Goal: Transaction & Acquisition: Purchase product/service

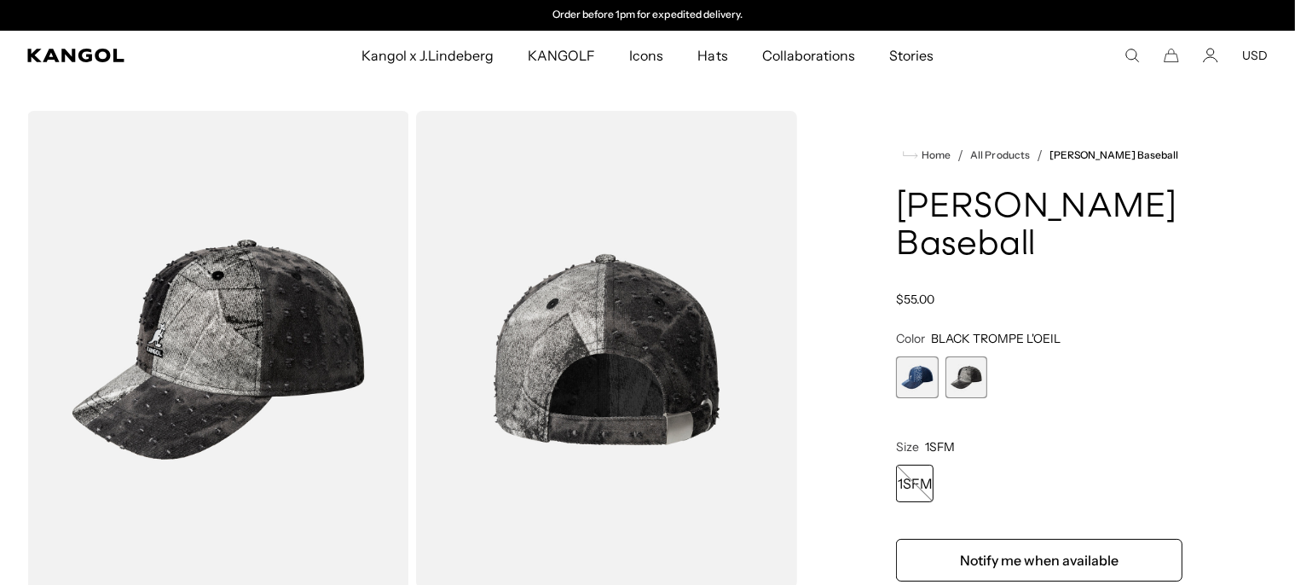
scroll to position [0, 351]
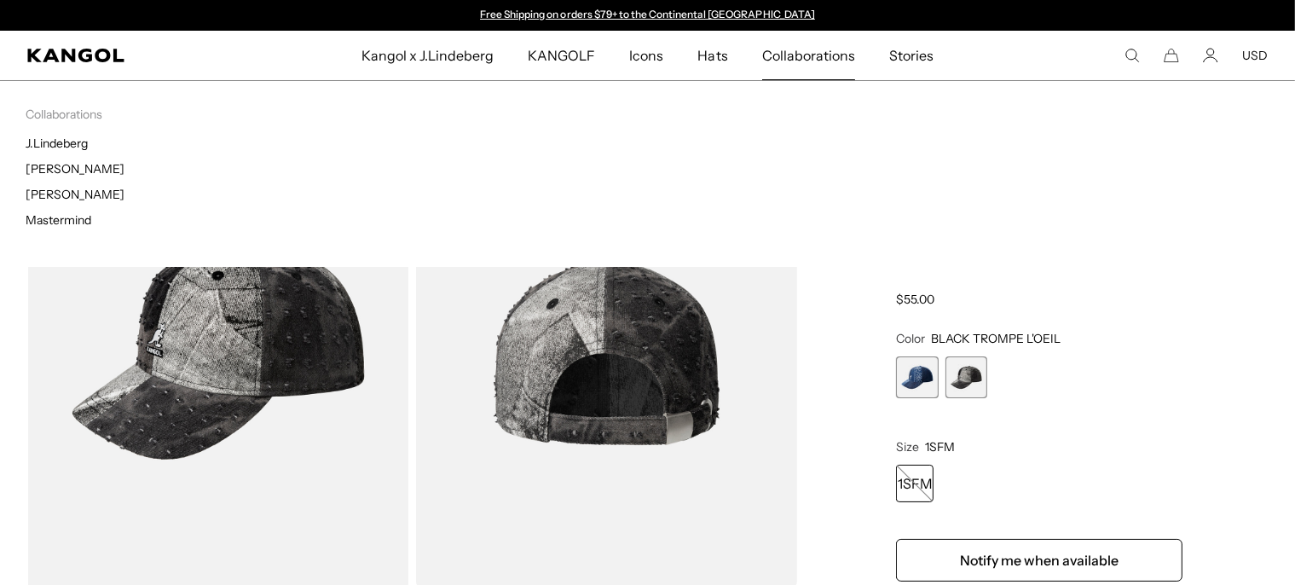
click at [819, 56] on span "Collaborations" at bounding box center [808, 55] width 93 height 49
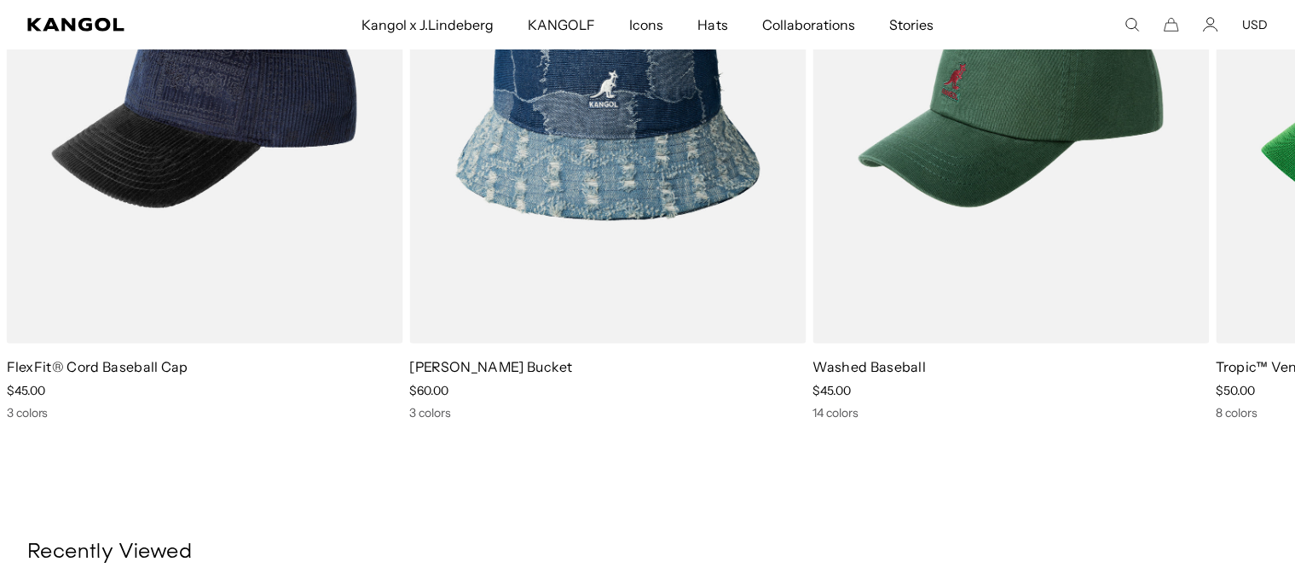
scroll to position [810, 0]
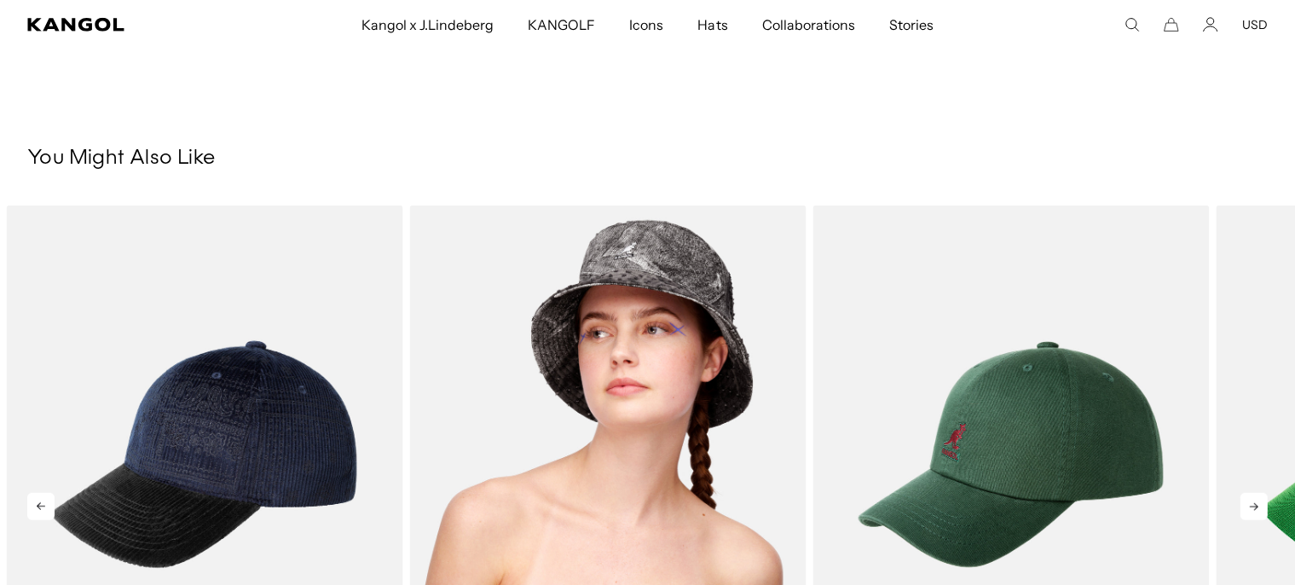
click at [673, 297] on img "2 of 5" at bounding box center [607, 454] width 396 height 498
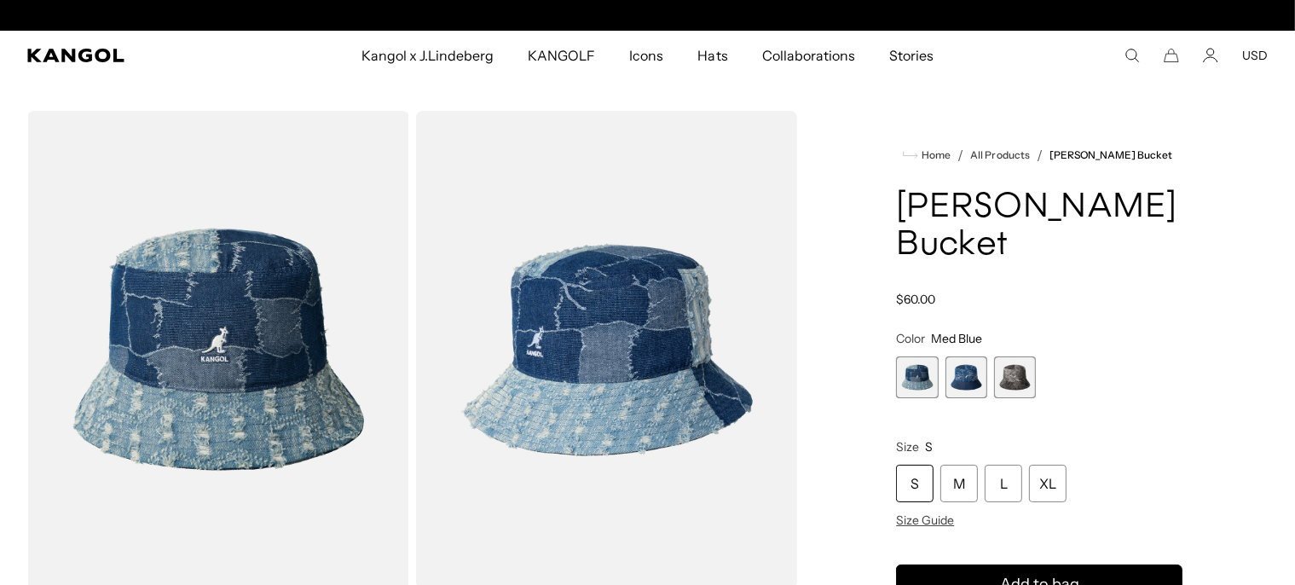
scroll to position [0, 351]
click at [968, 387] on span "2 of 3" at bounding box center [966, 377] width 42 height 42
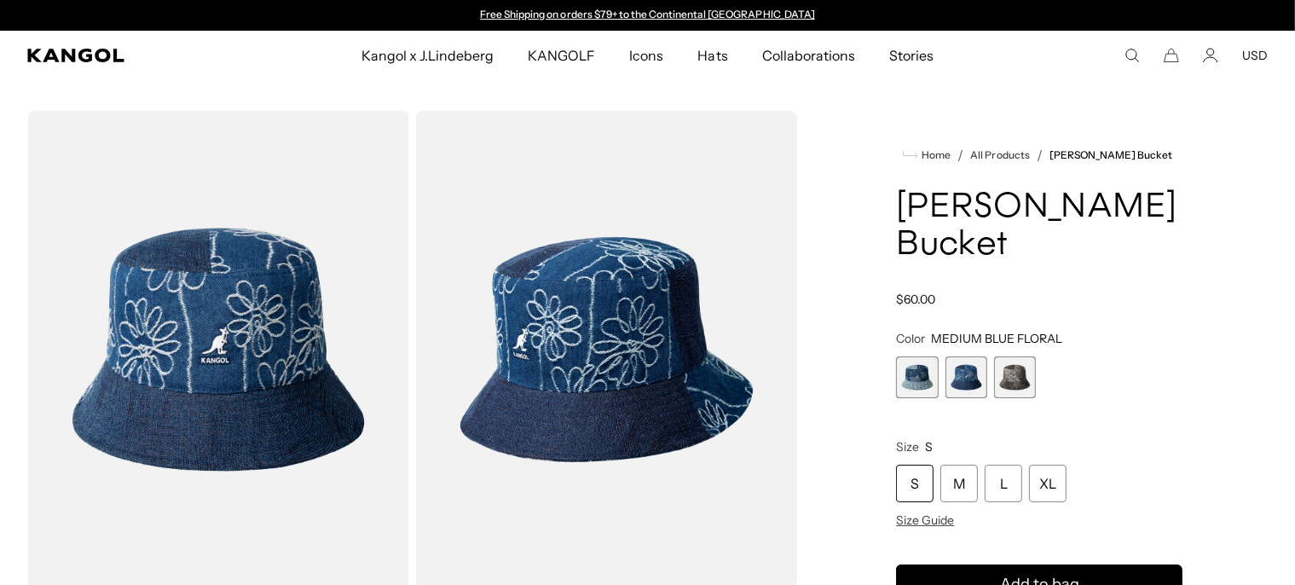
click at [1018, 391] on span "3 of 3" at bounding box center [1015, 377] width 42 height 42
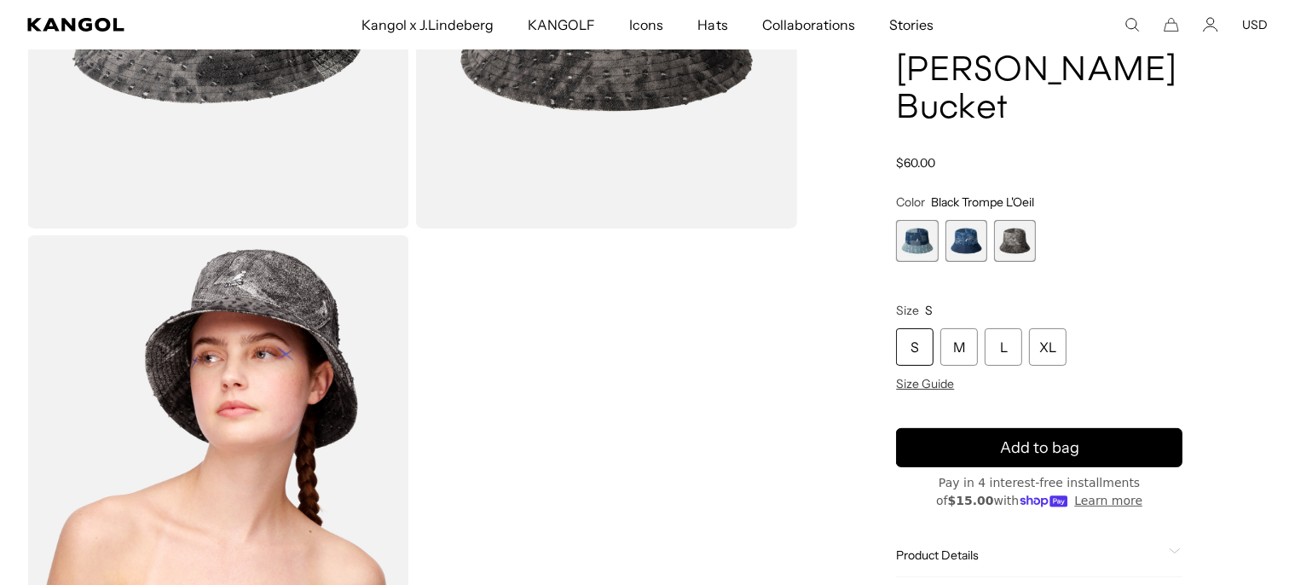
scroll to position [90, 0]
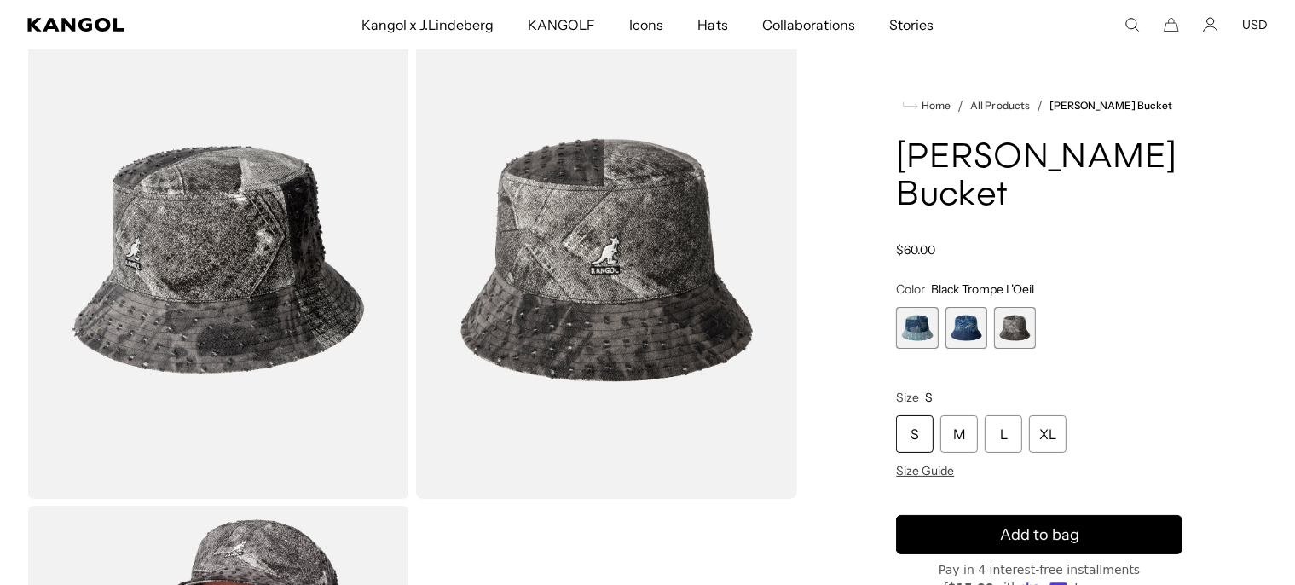
drag, startPoint x: 929, startPoint y: 331, endPoint x: 697, endPoint y: 346, distance: 232.4
click at [929, 329] on span "1 of 3" at bounding box center [917, 328] width 42 height 42
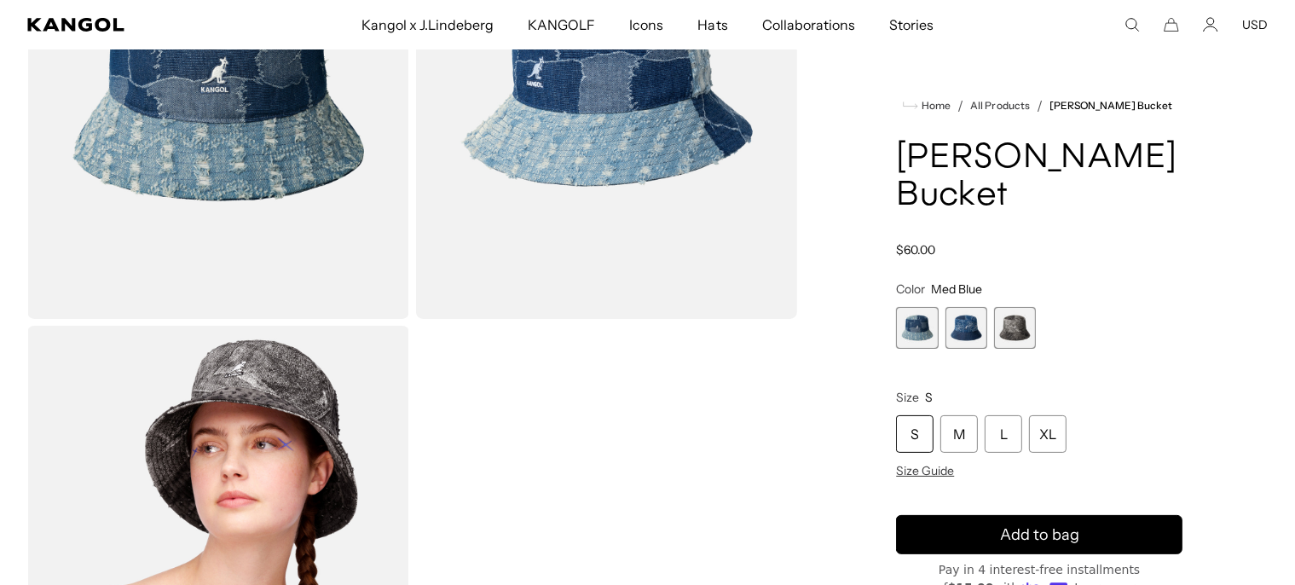
scroll to position [0, 351]
click at [968, 334] on span "2 of 3" at bounding box center [966, 328] width 42 height 42
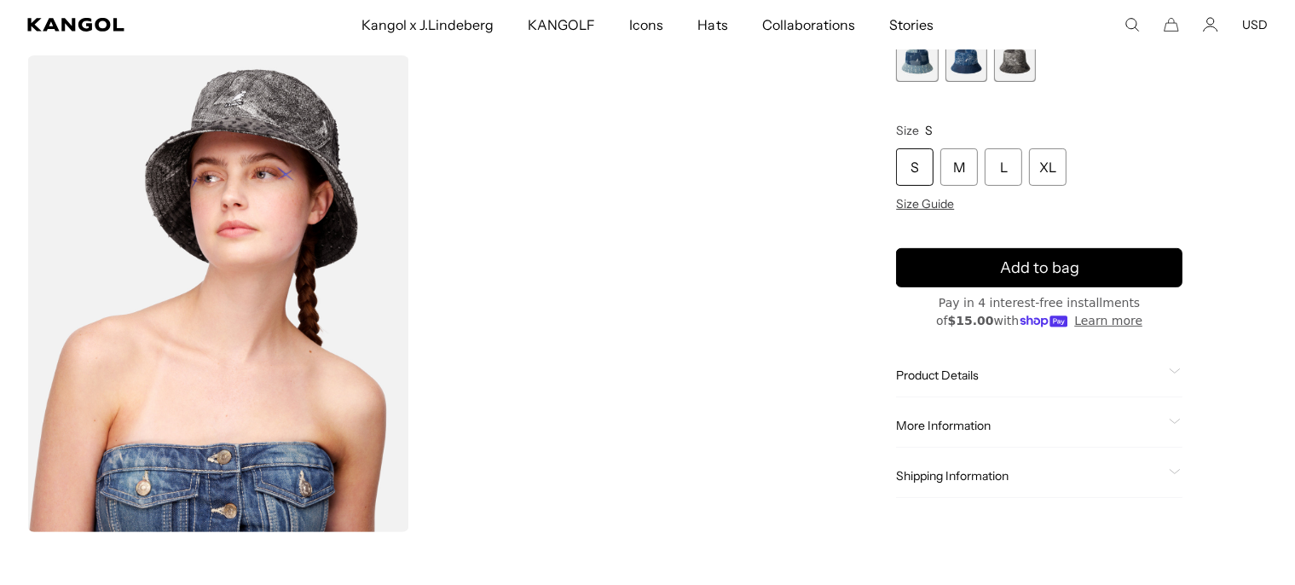
scroll to position [180, 0]
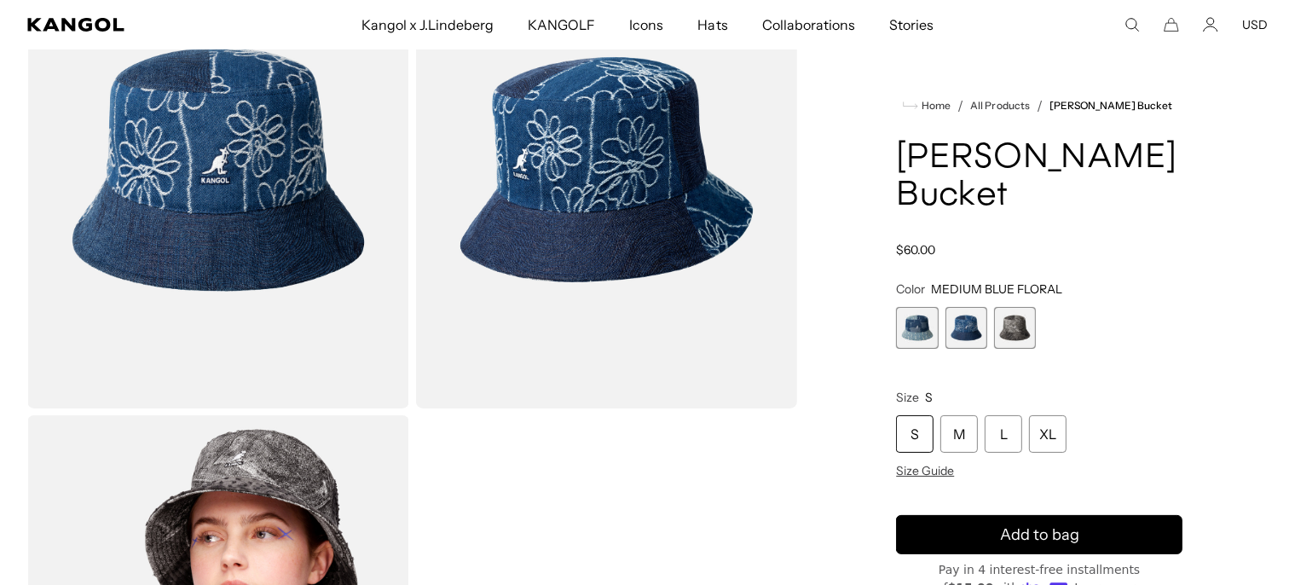
click at [201, 152] on img "Gallery Viewer" at bounding box center [218, 169] width 382 height 477
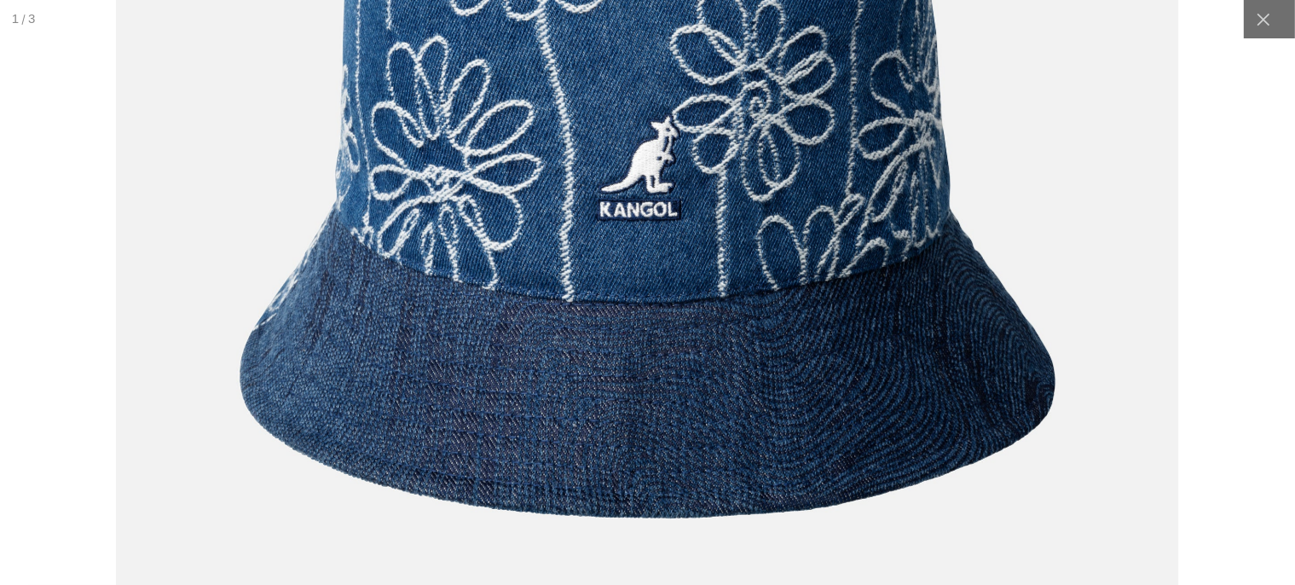
scroll to position [0, 351]
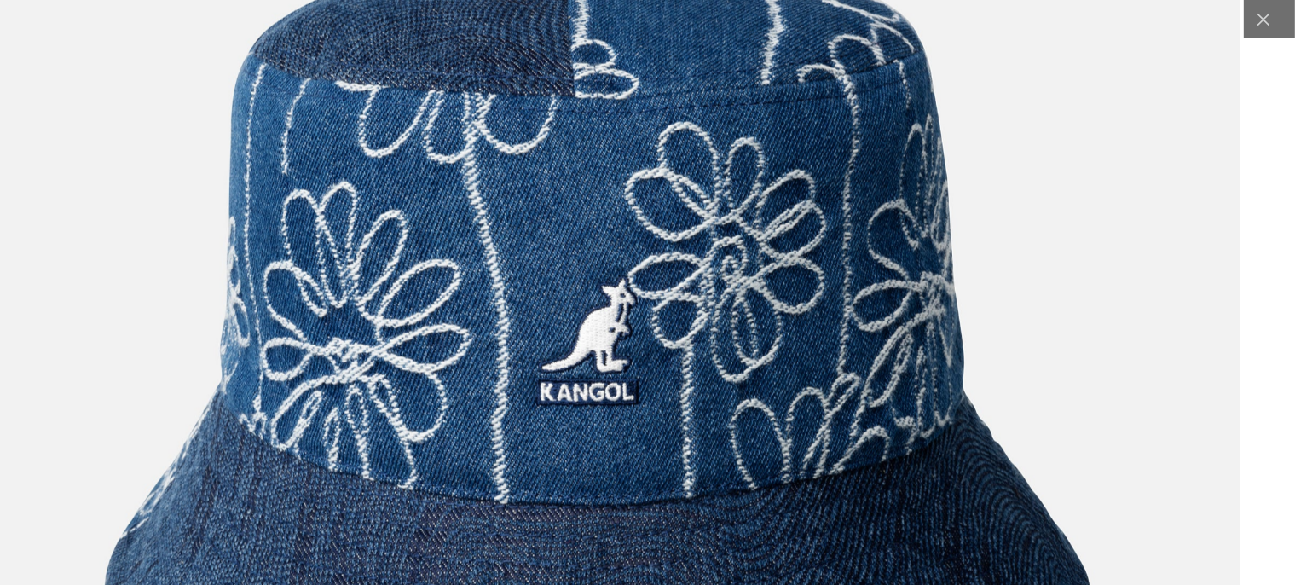
click at [714, 348] on img at bounding box center [598, 357] width 1285 height 1610
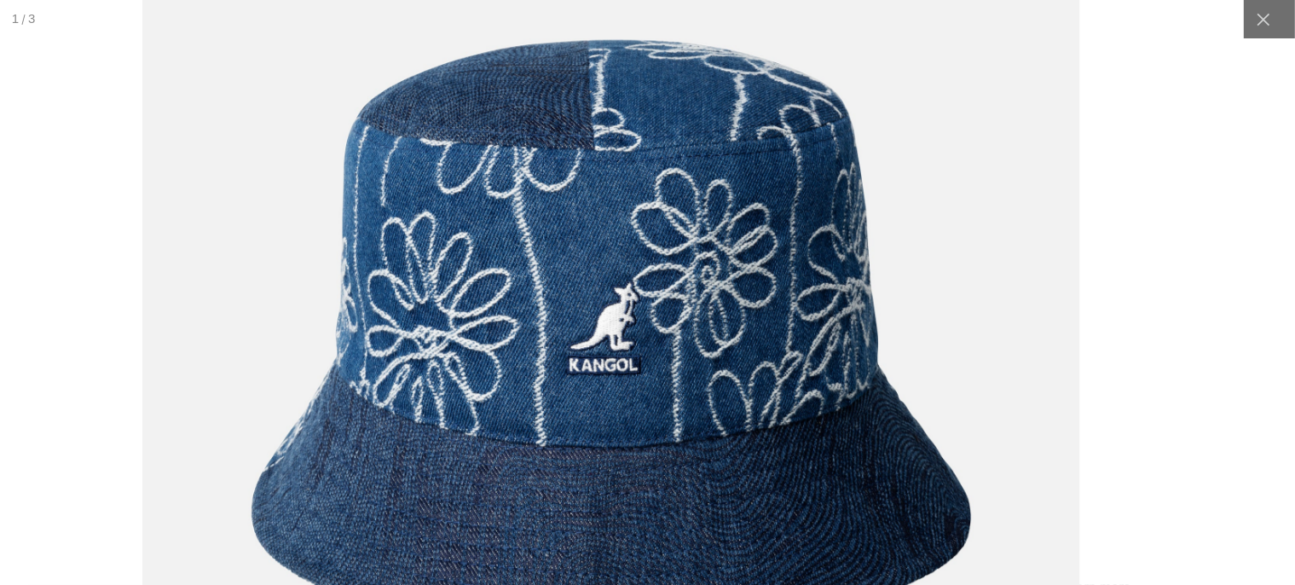
click at [796, 384] on img at bounding box center [611, 340] width 937 height 1174
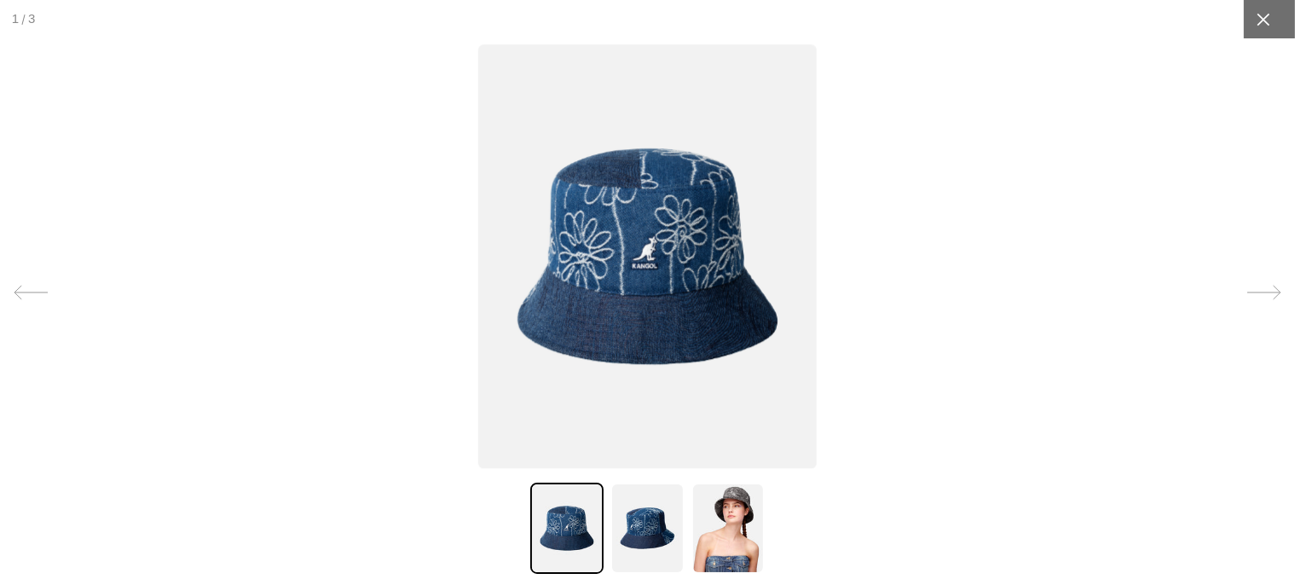
click at [1269, 13] on icon at bounding box center [1263, 19] width 17 height 17
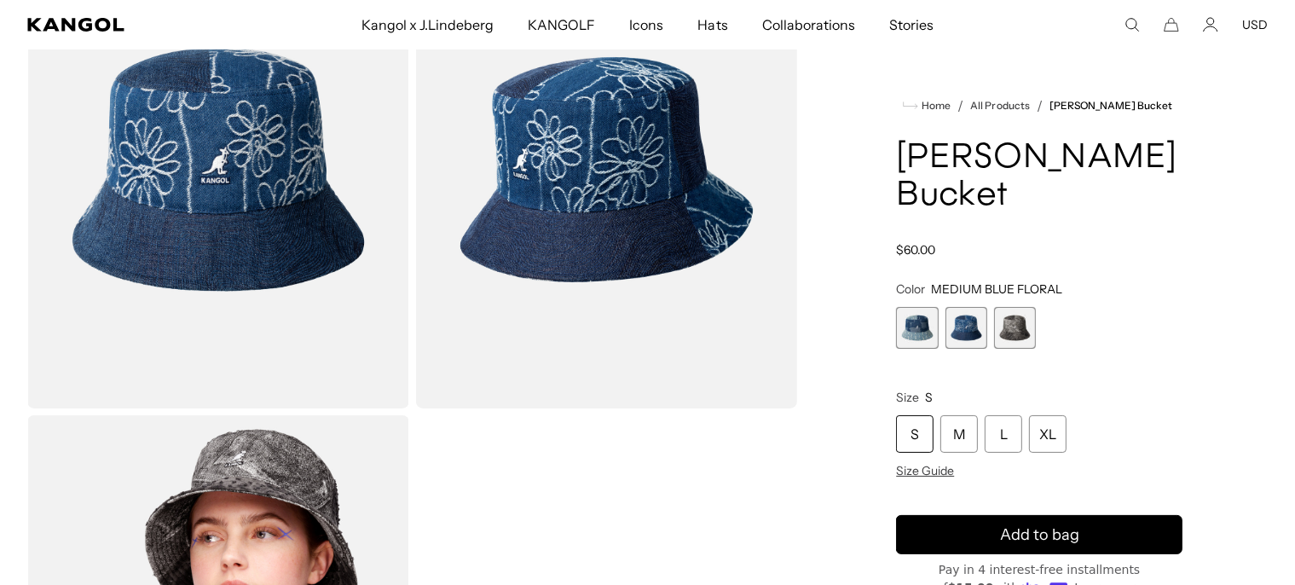
scroll to position [0, 0]
drag, startPoint x: 1024, startPoint y: 326, endPoint x: 1025, endPoint y: 312, distance: 13.7
click at [1025, 326] on span "3 of 3" at bounding box center [1015, 328] width 42 height 42
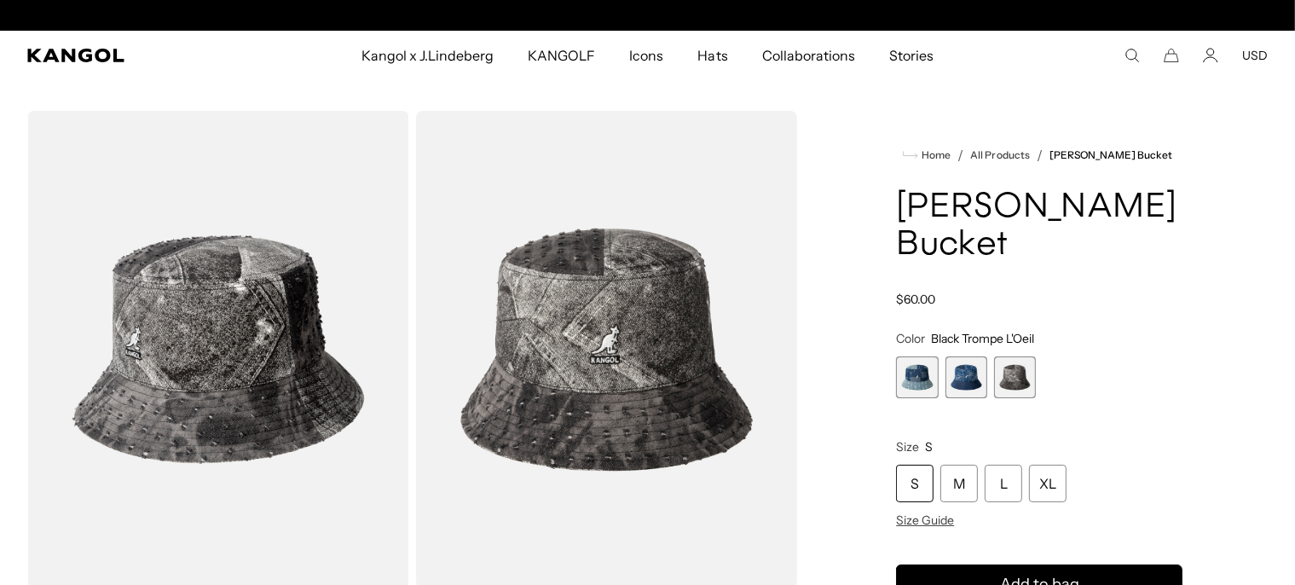
scroll to position [0, 351]
click at [536, 381] on img "Gallery Viewer" at bounding box center [607, 349] width 382 height 477
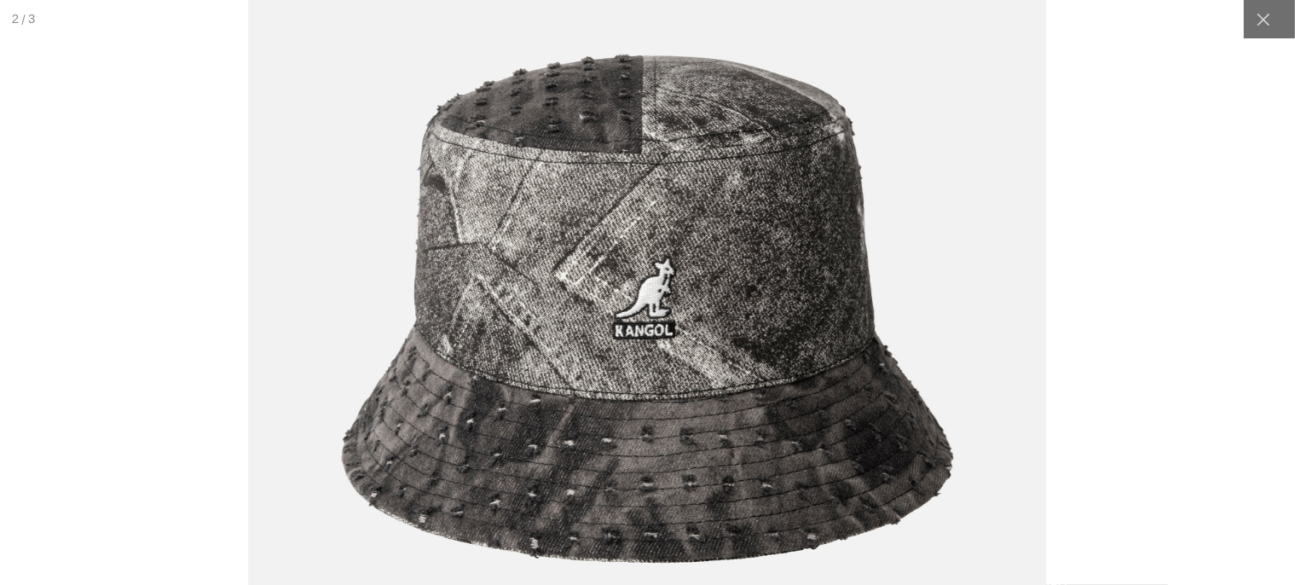
click at [878, 275] on img at bounding box center [648, 310] width 798 height 1000
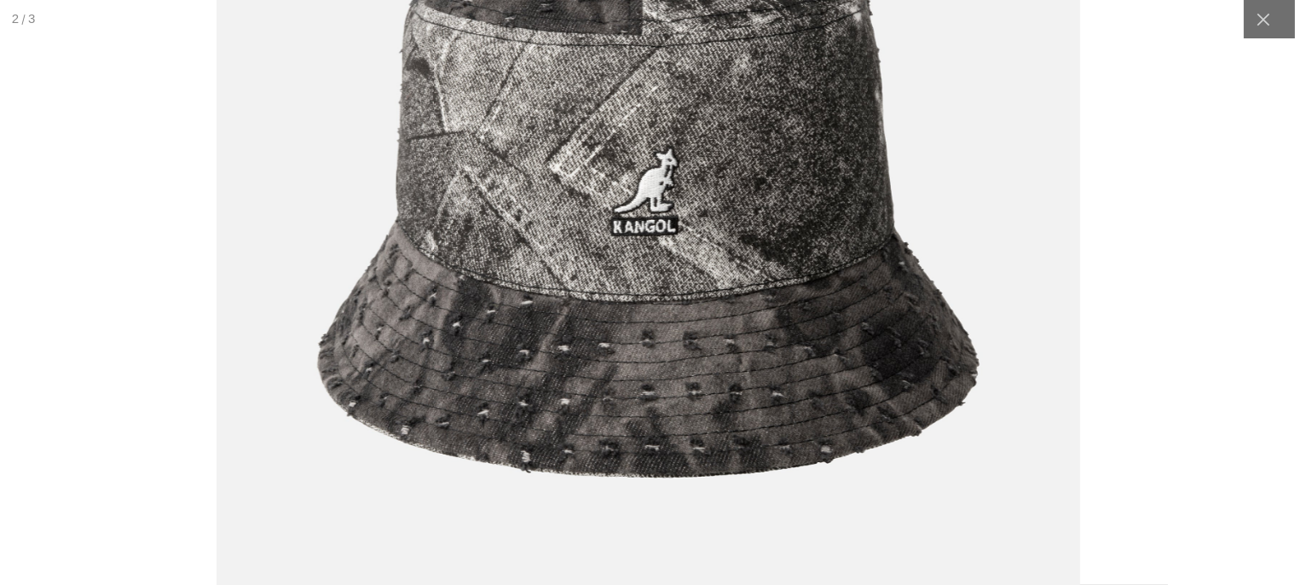
click at [883, 347] on img at bounding box center [648, 204] width 863 height 1082
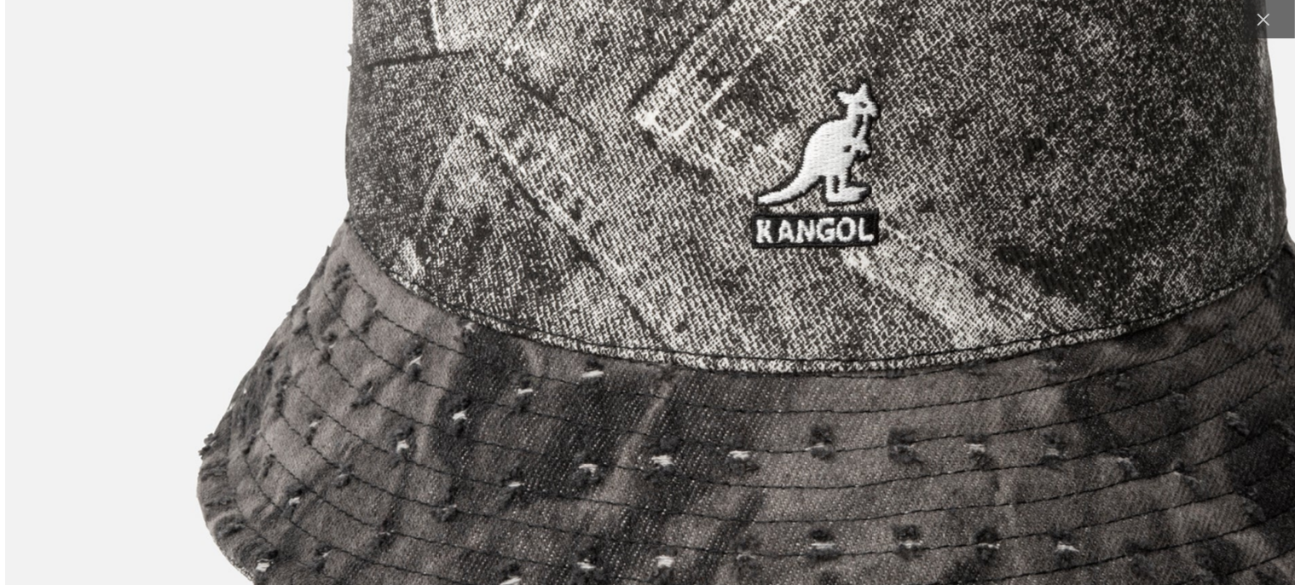
click at [1051, 191] on img at bounding box center [822, 187] width 1632 height 2045
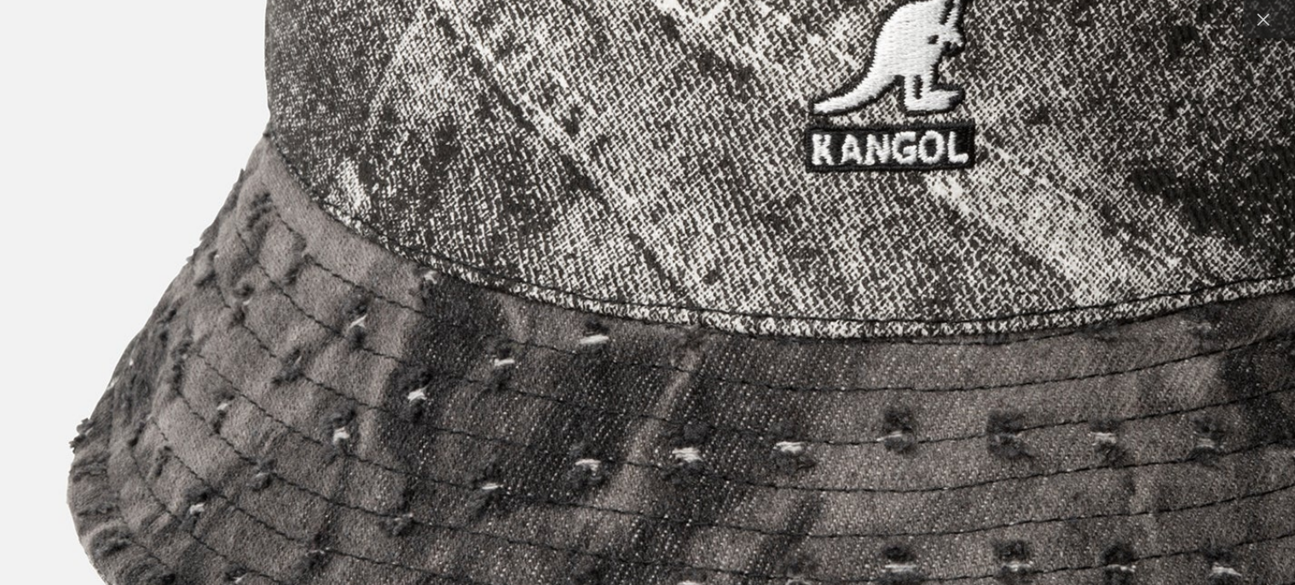
click at [1091, 338] on img at bounding box center [898, 92] width 2171 height 2722
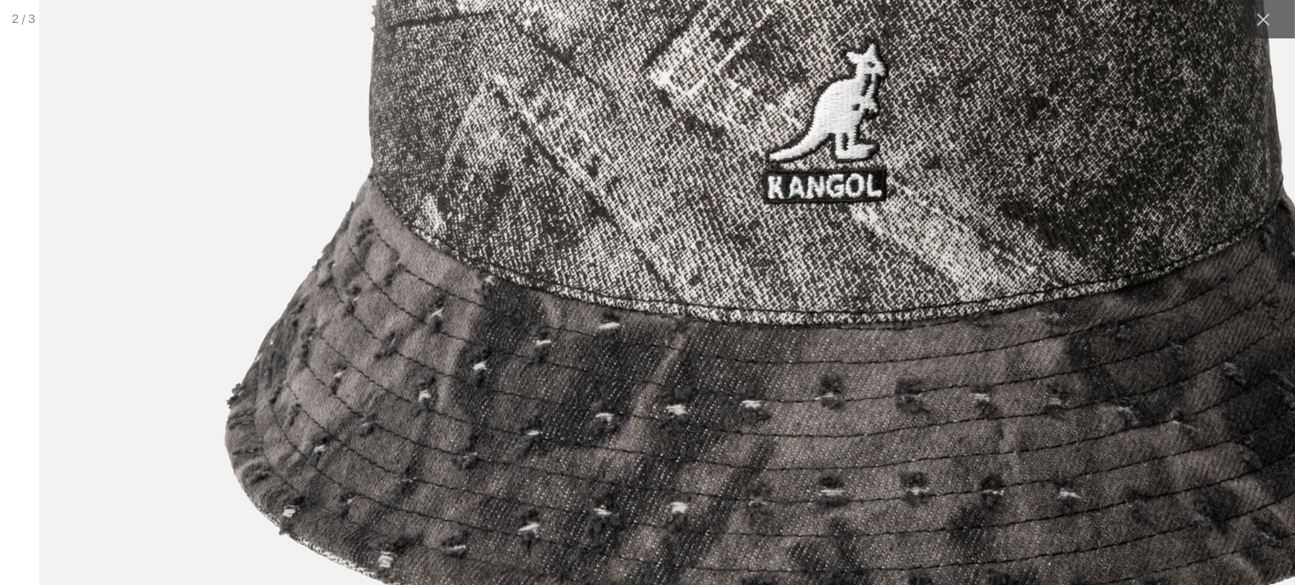
scroll to position [0, 0]
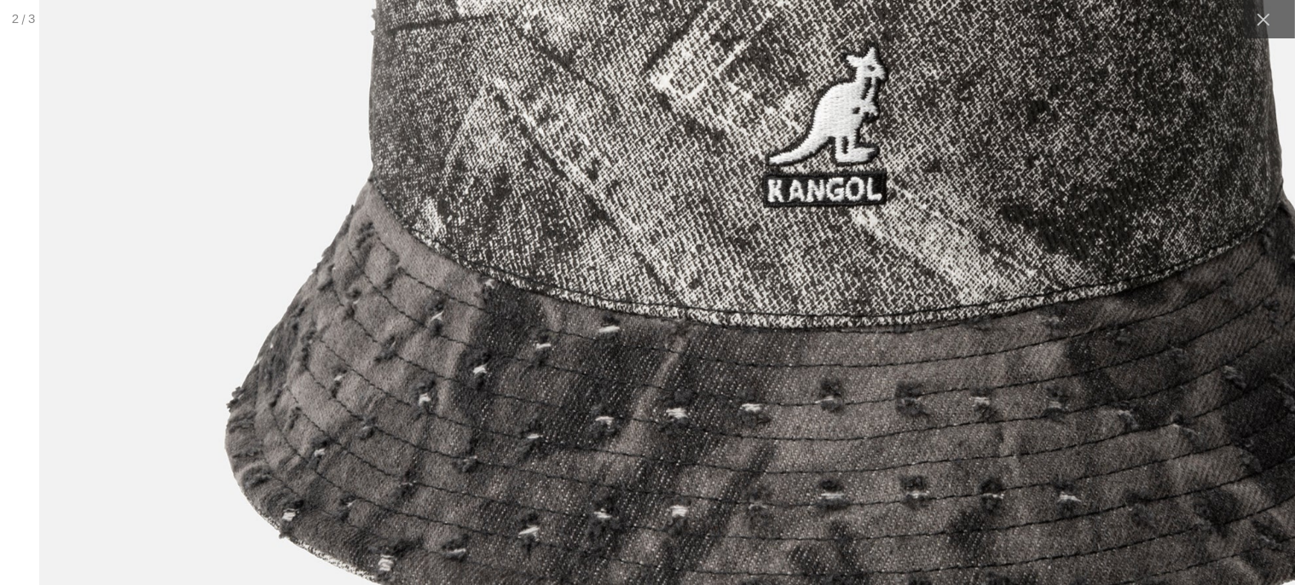
click at [939, 428] on img at bounding box center [831, 148] width 1583 height 1985
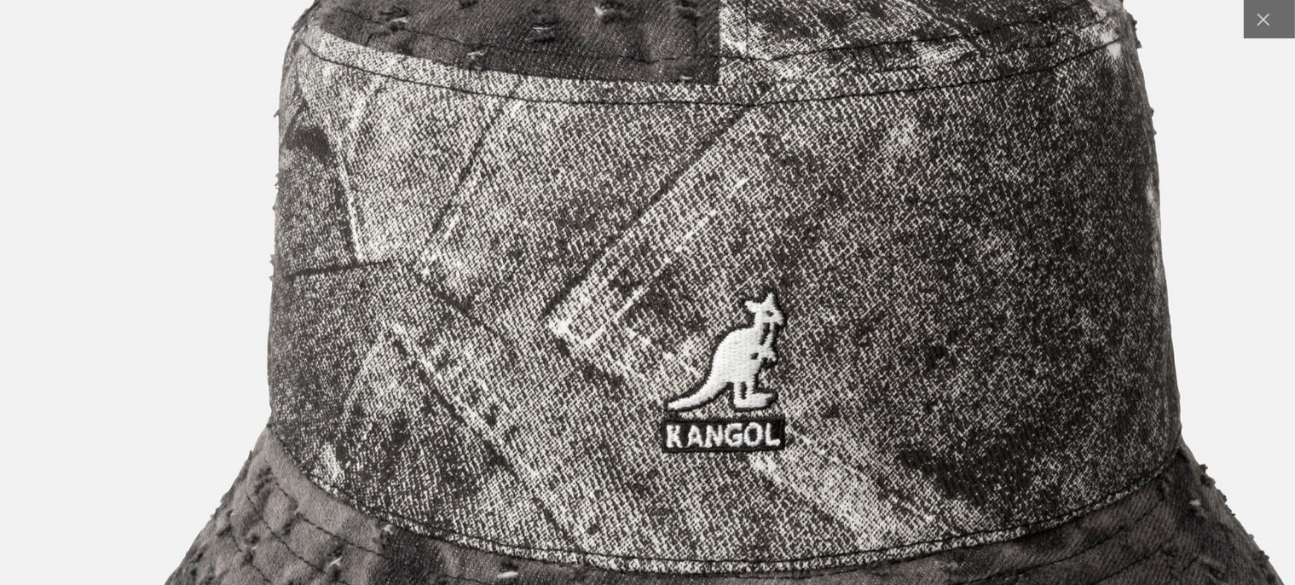
scroll to position [0, 351]
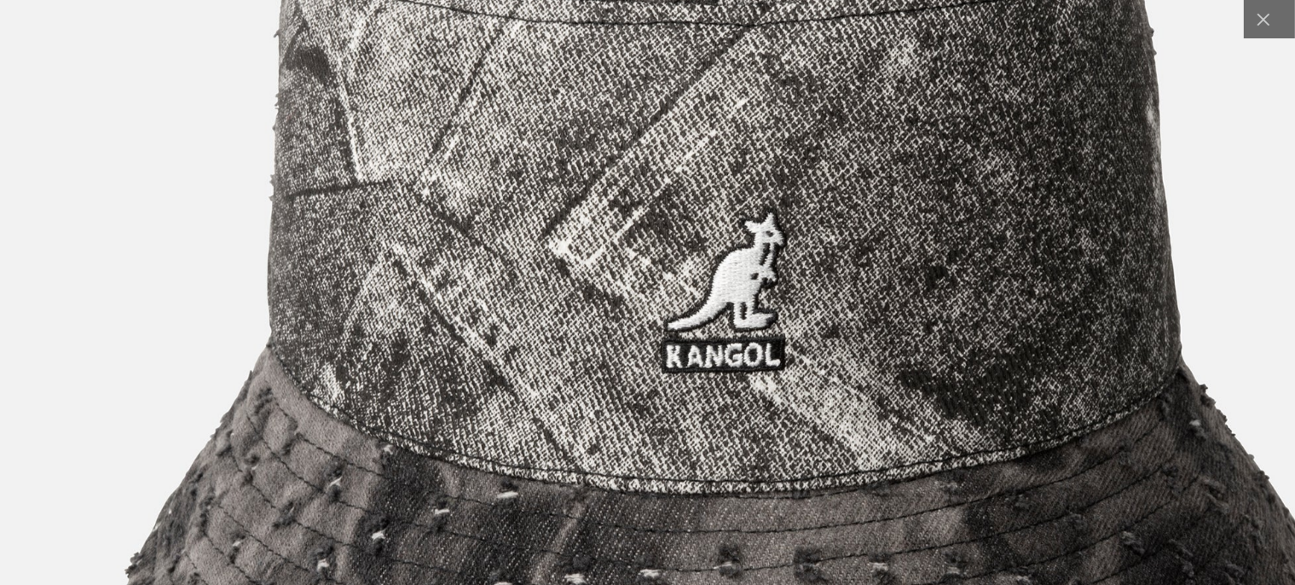
click at [1009, 203] on img at bounding box center [730, 313] width 1583 height 1985
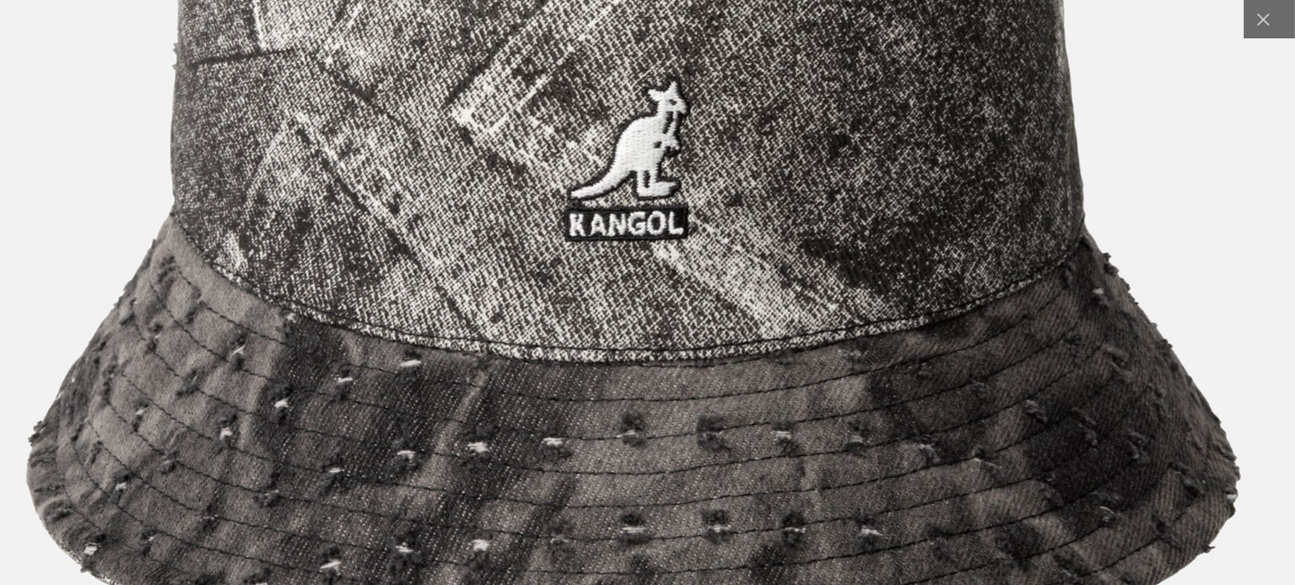
click at [945, 308] on img at bounding box center [632, 182] width 1583 height 1985
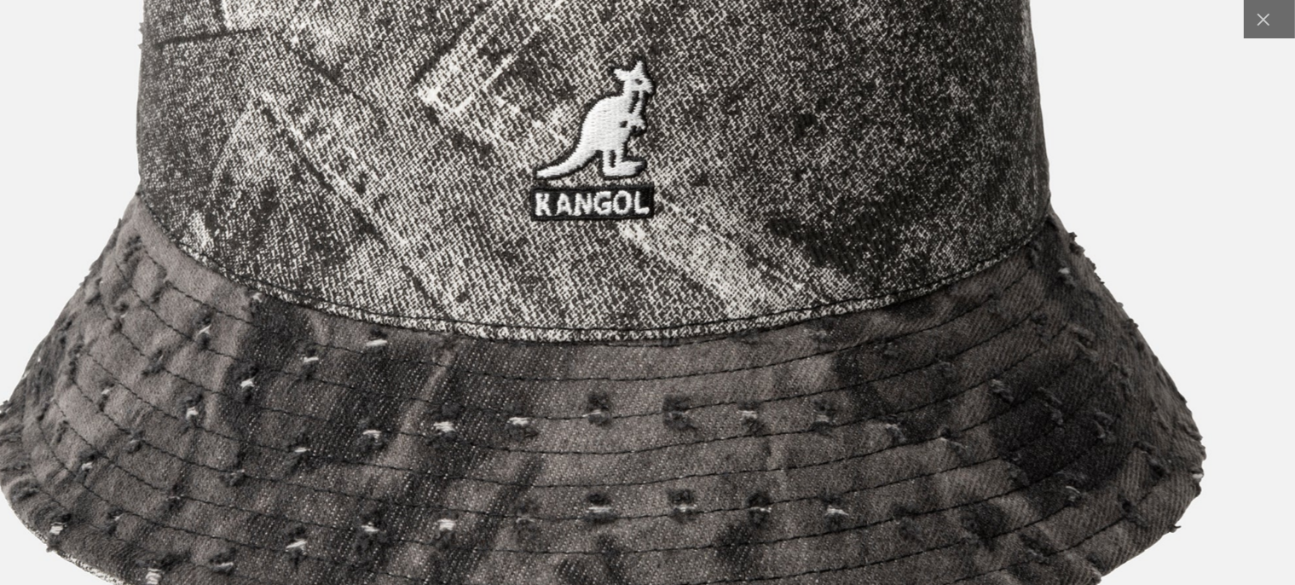
scroll to position [0, 0]
click at [1272, 19] on div at bounding box center [1263, 19] width 38 height 38
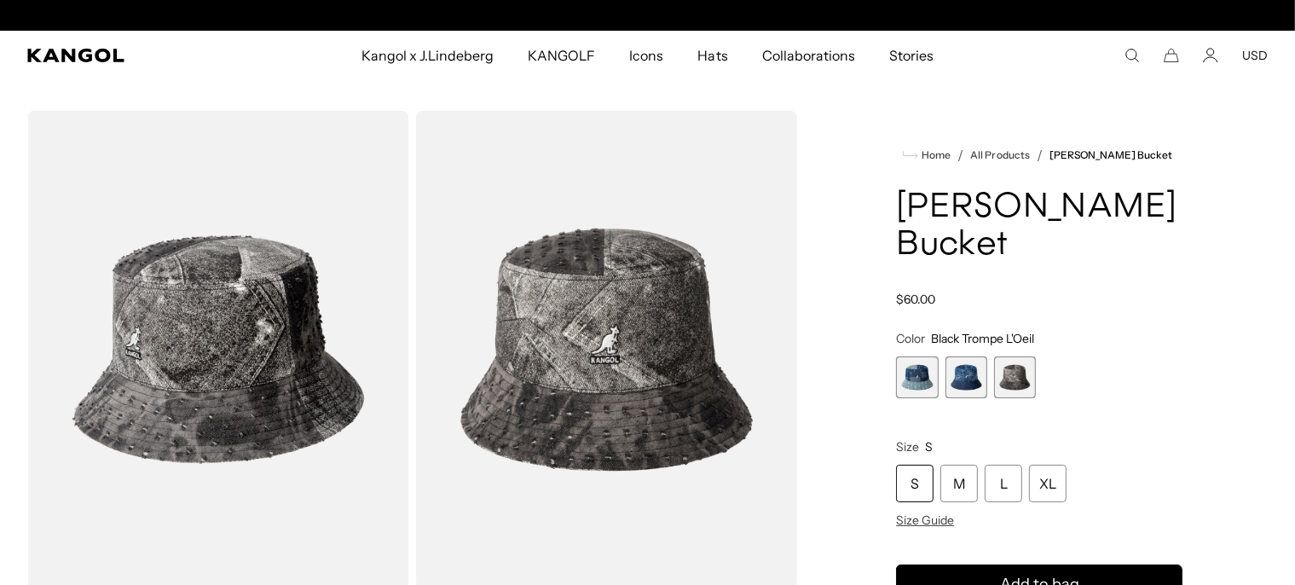
click at [242, 370] on img "Gallery Viewer" at bounding box center [218, 349] width 382 height 477
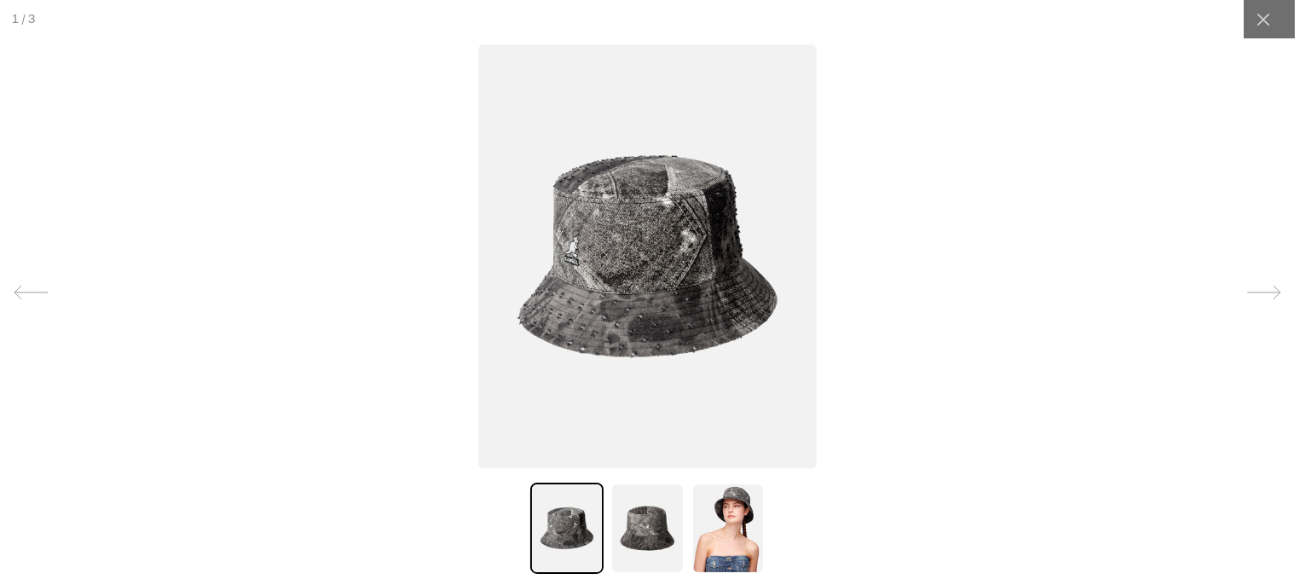
scroll to position [0, 351]
click at [649, 264] on img at bounding box center [647, 257] width 338 height 424
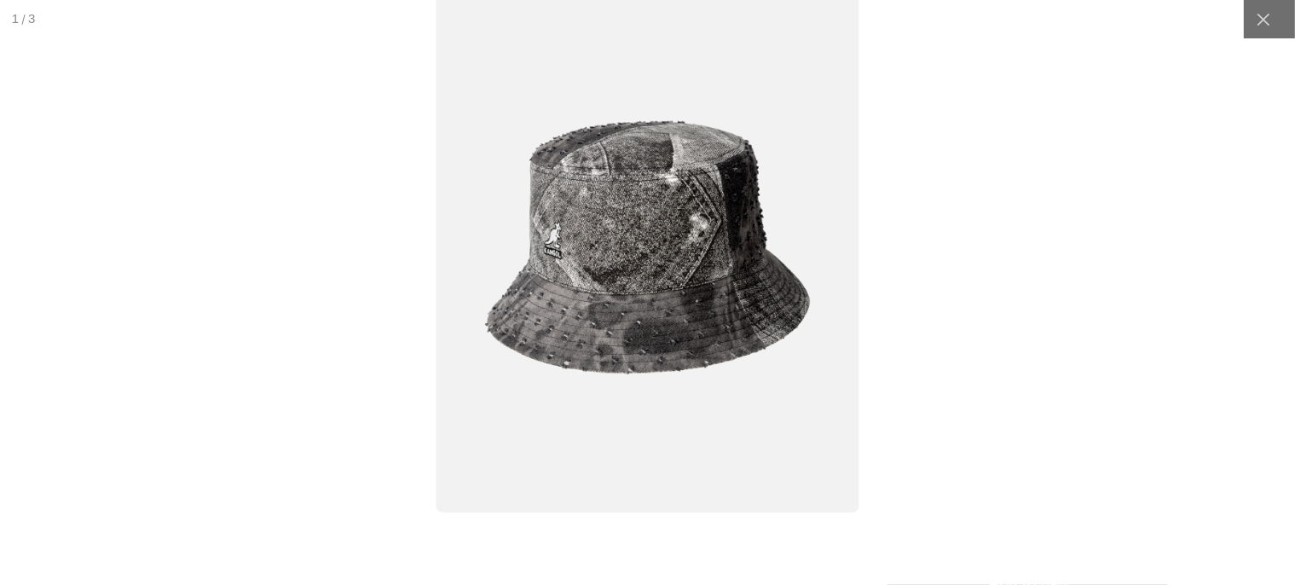
click at [649, 264] on img at bounding box center [647, 248] width 423 height 530
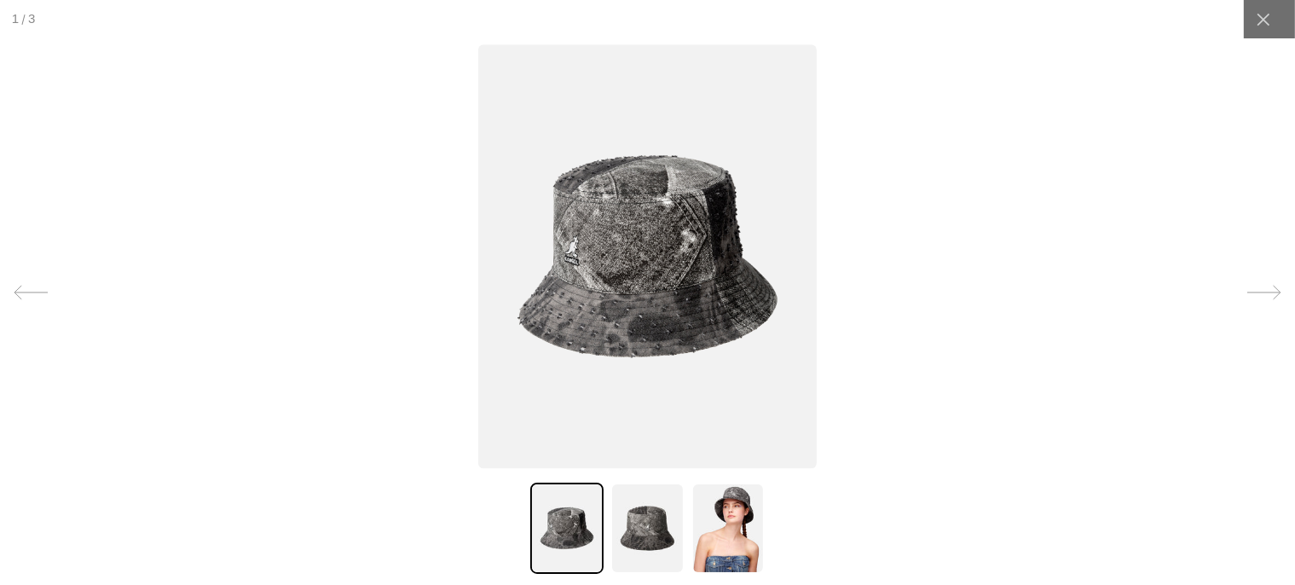
click at [649, 264] on img at bounding box center [647, 257] width 338 height 424
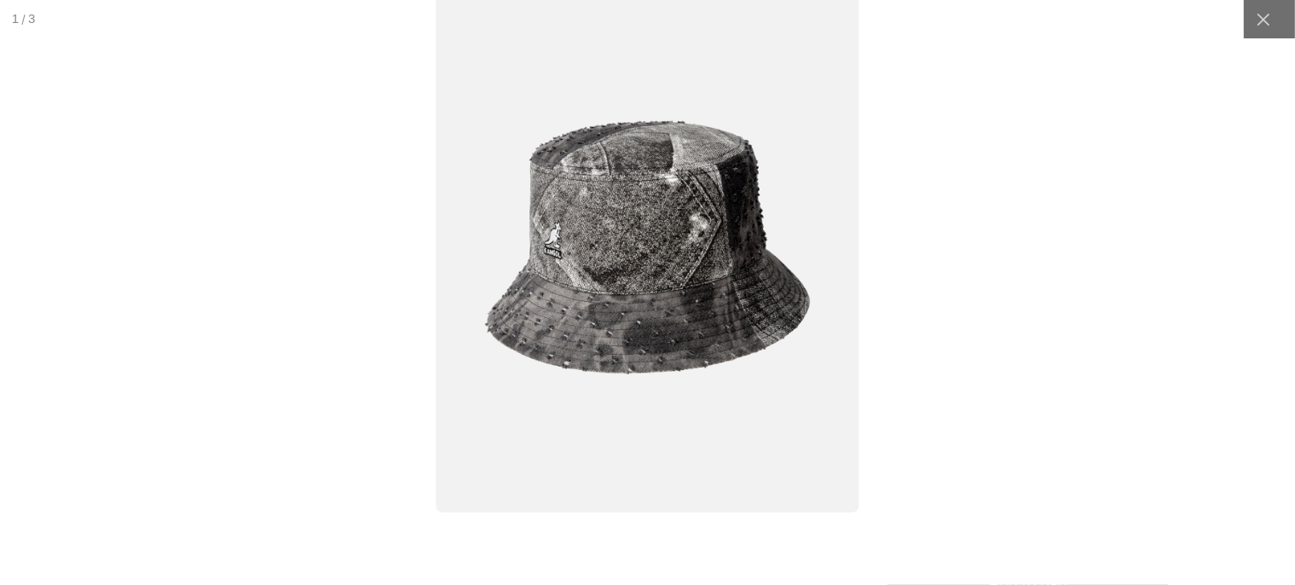
click at [649, 264] on img at bounding box center [647, 248] width 423 height 530
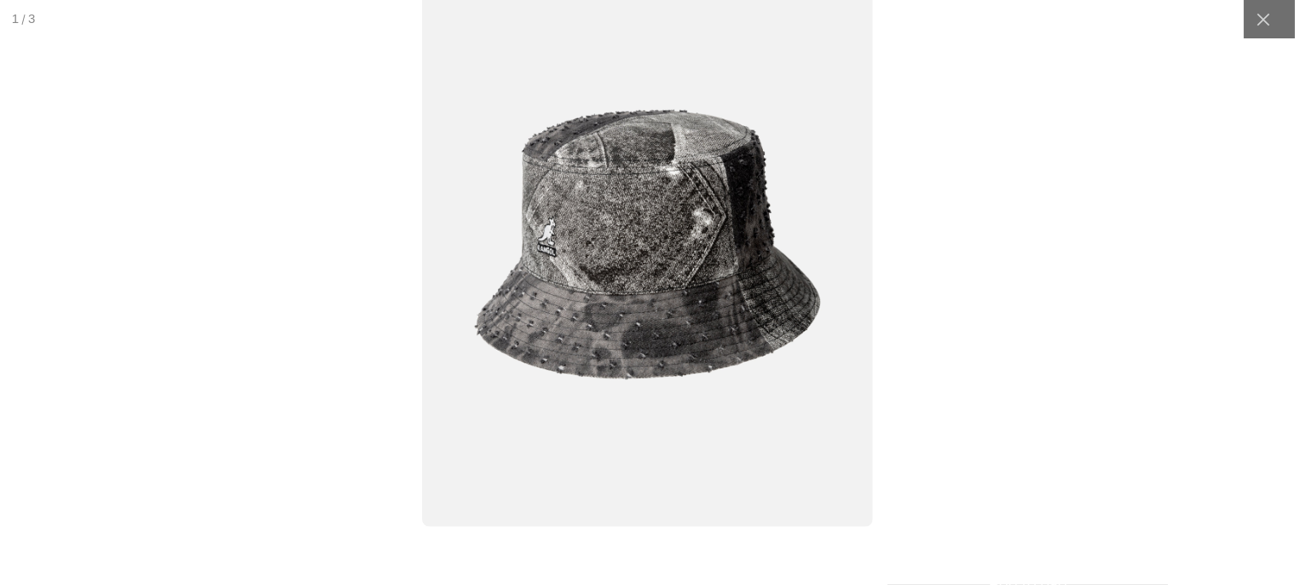
scroll to position [0, 0]
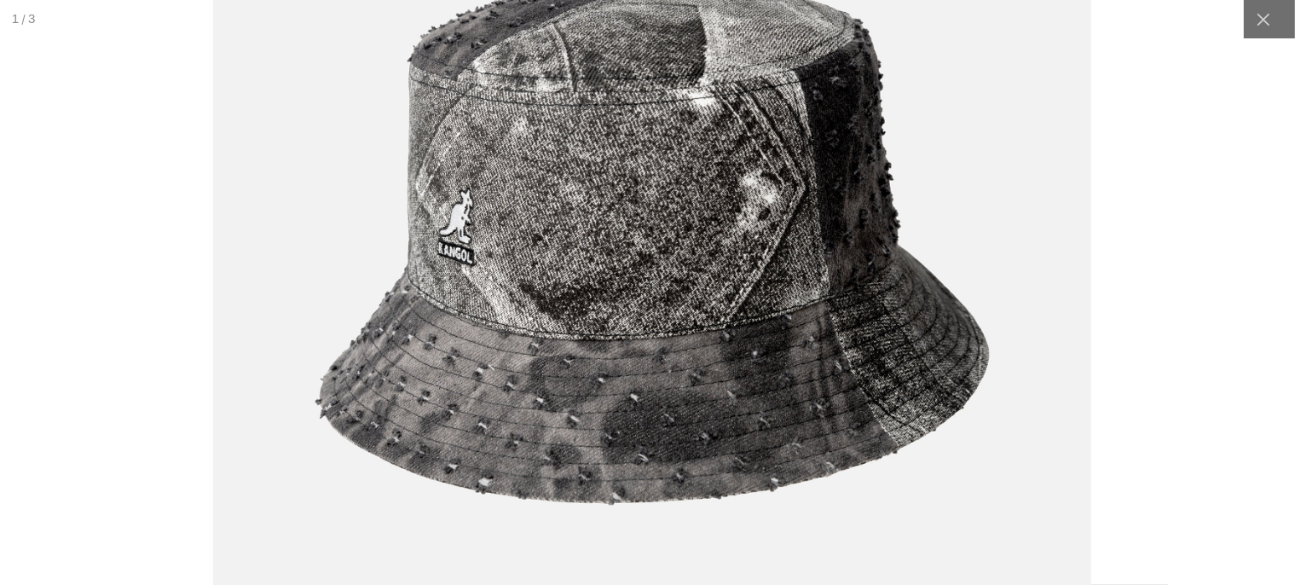
click at [749, 211] on img at bounding box center [651, 243] width 877 height 1100
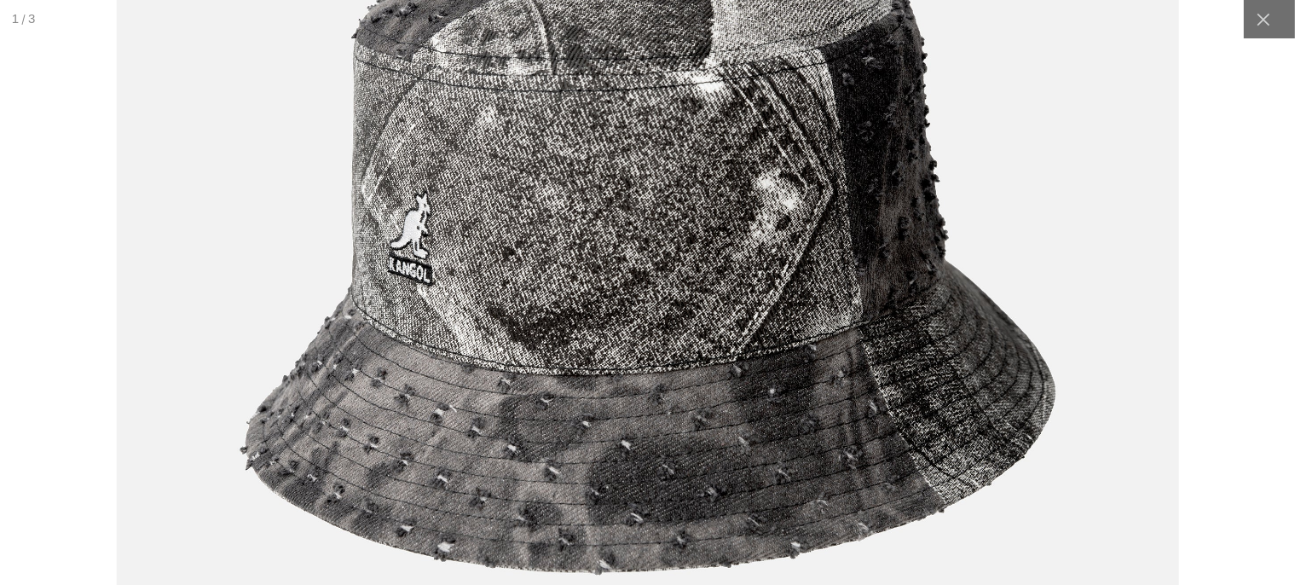
scroll to position [0, 351]
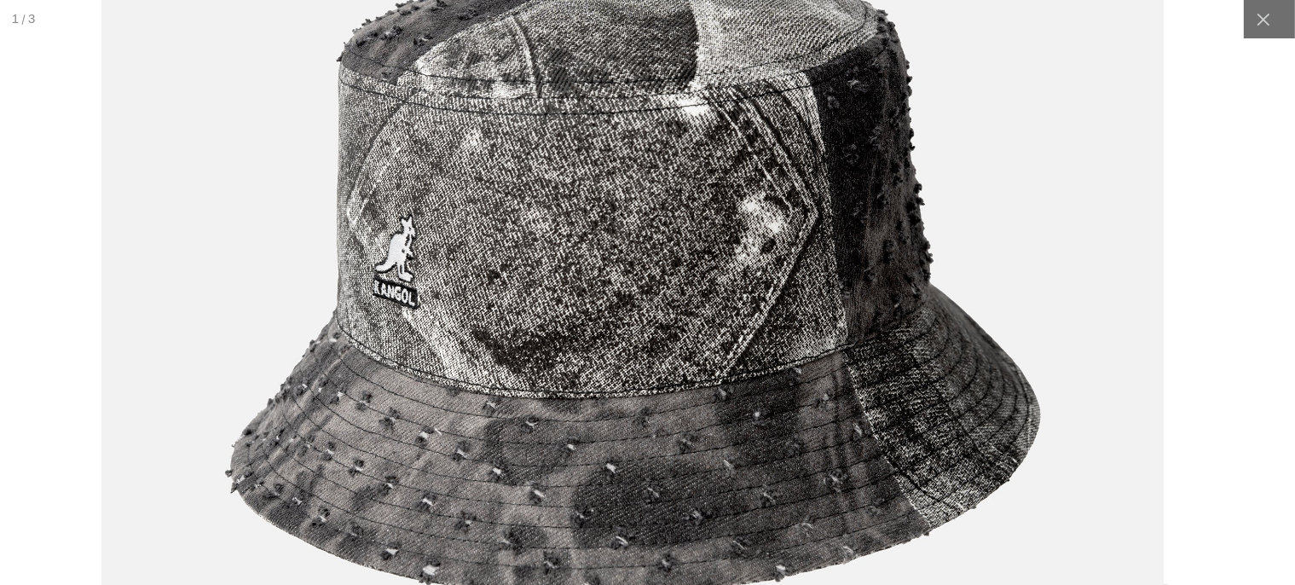
click at [841, 213] on img at bounding box center [632, 281] width 1061 height 1331
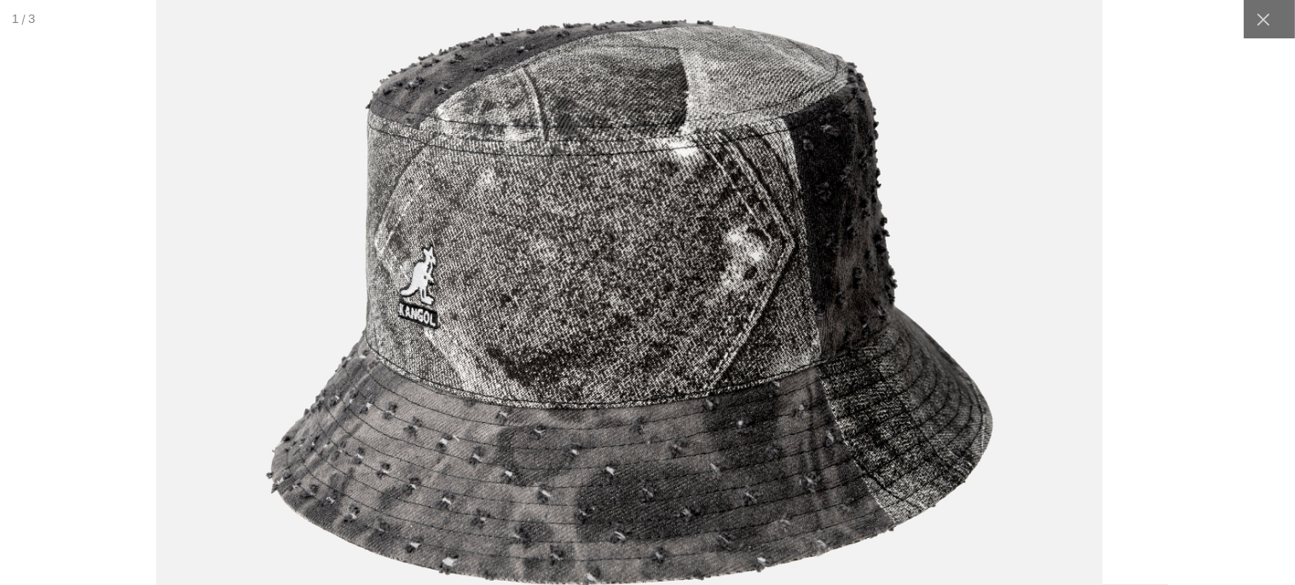
scroll to position [0, 0]
click at [762, 179] on img at bounding box center [628, 304] width 946 height 1186
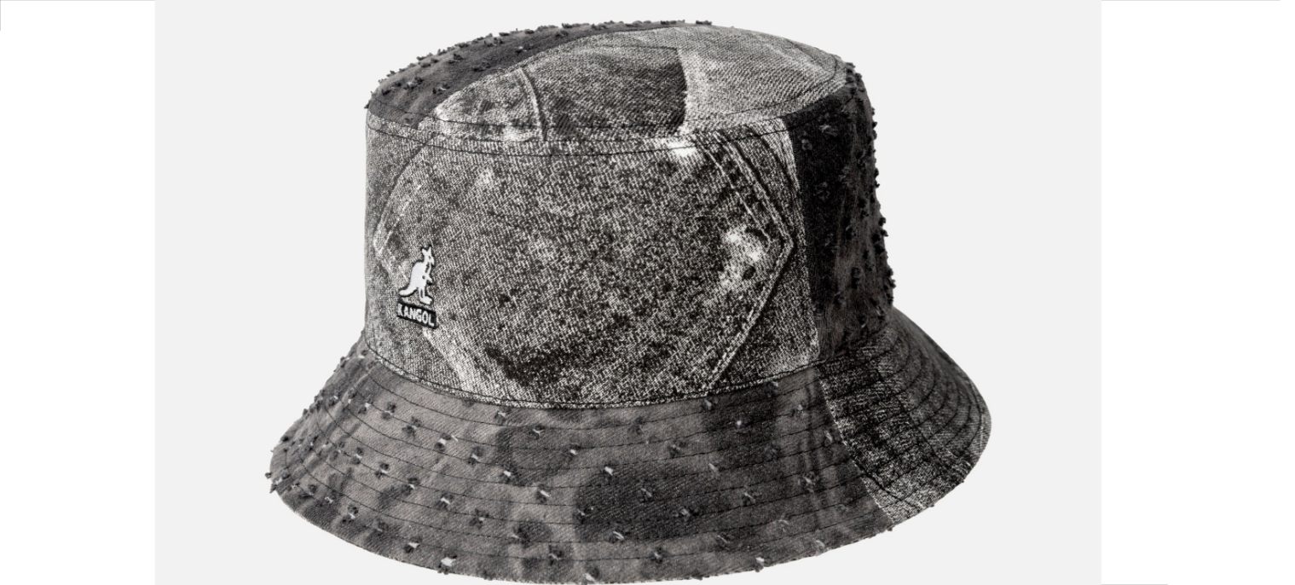
click at [1282, 189] on div at bounding box center [629, 403] width 3622 height 1635
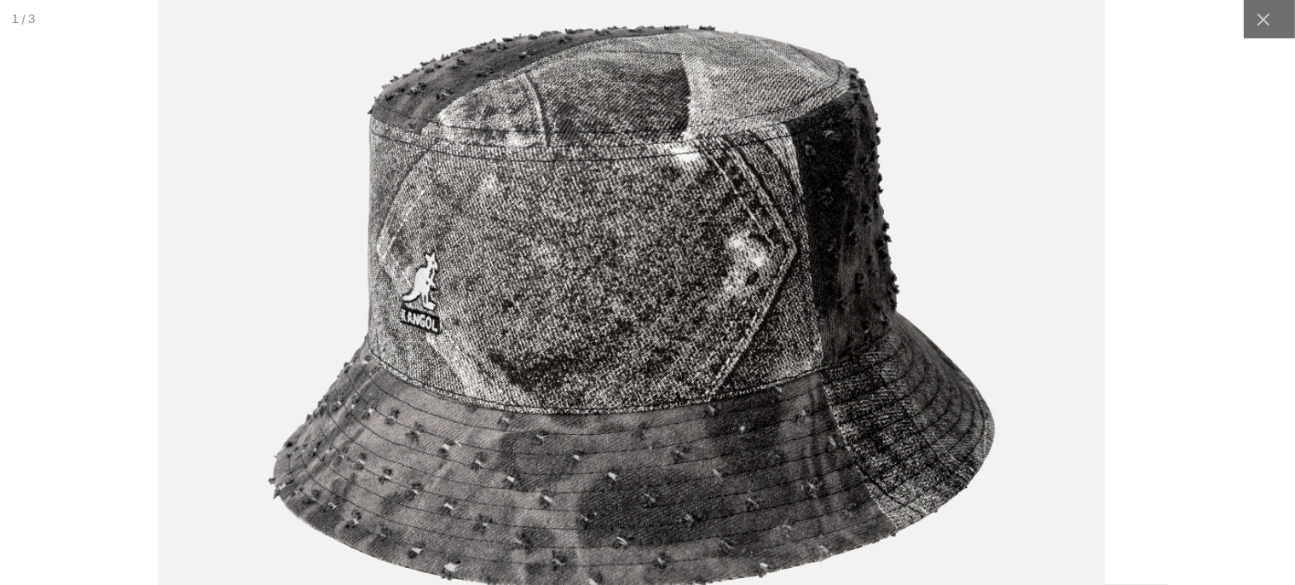
scroll to position [0, 351]
